Goal: Find specific page/section: Find specific page/section

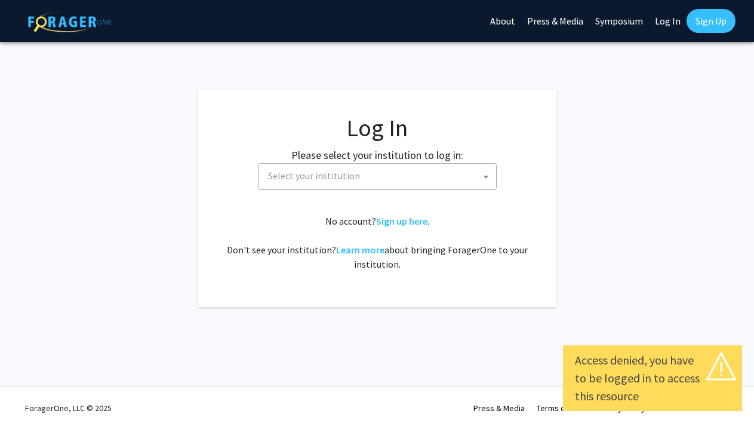
select select
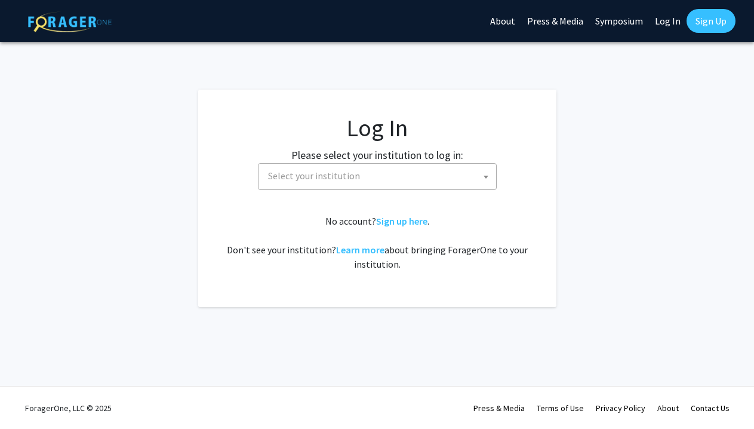
click at [363, 181] on span "Select your institution" at bounding box center [379, 176] width 233 height 24
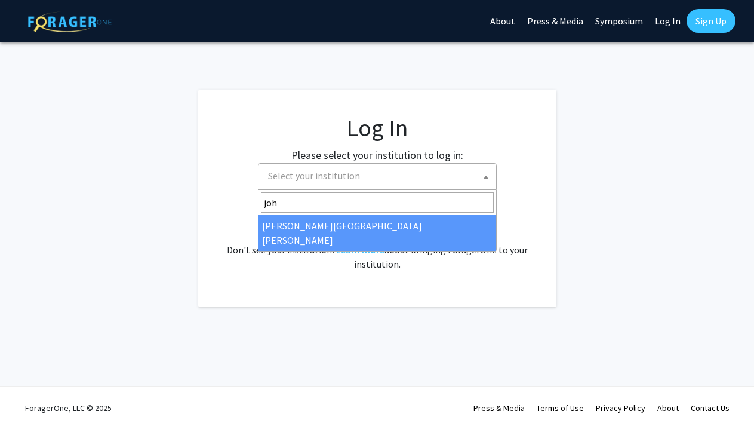
type input "joh"
select select "1"
